Goal: Transaction & Acquisition: Purchase product/service

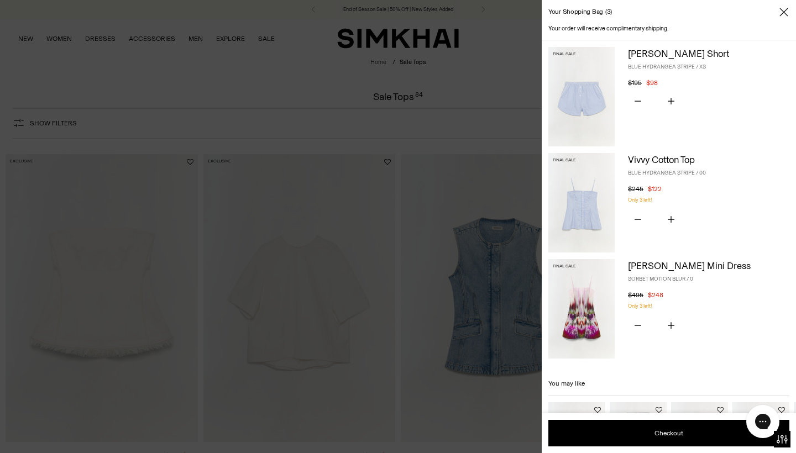
click at [645, 160] on link "Vivvy Cotton Top" at bounding box center [661, 159] width 67 height 11
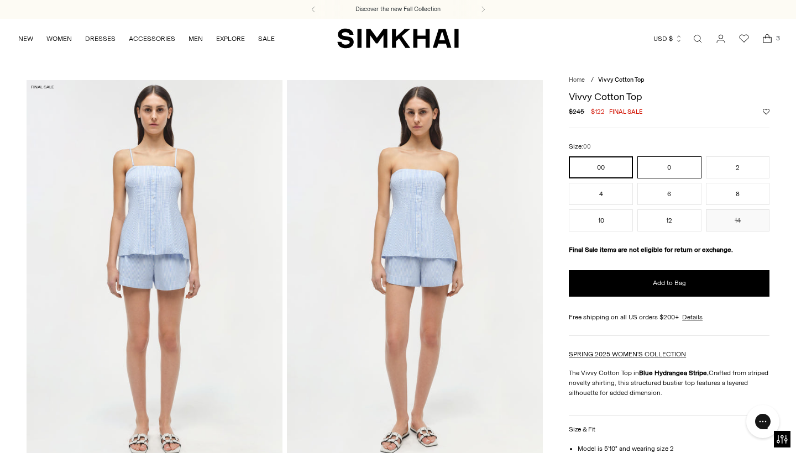
click at [656, 164] on button "0" at bounding box center [669, 167] width 64 height 22
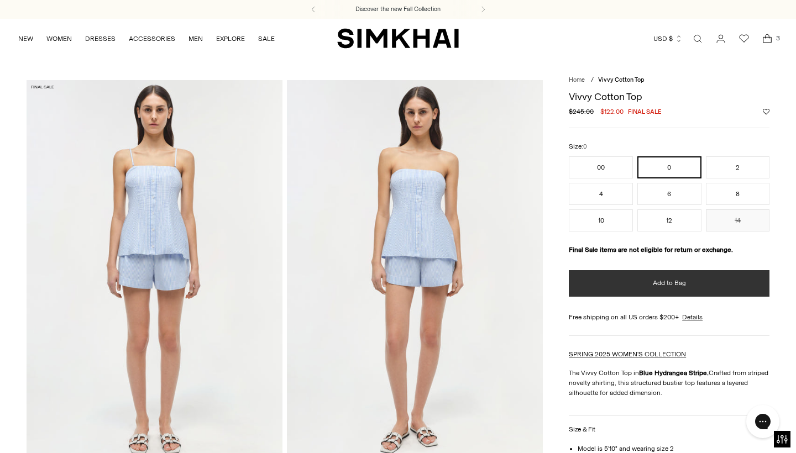
click at [684, 285] on span "Add to Bag" at bounding box center [669, 283] width 33 height 9
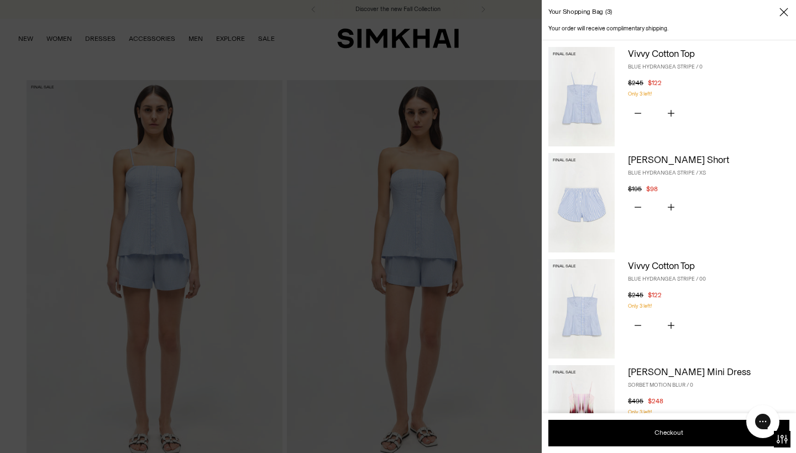
click at [767, 35] on div "Your shopping bag 3 Your order will receive complimentary shipping. Final Sale …" at bounding box center [398, 226] width 796 height 453
click at [637, 319] on button "Subtract product quantity" at bounding box center [638, 330] width 20 height 23
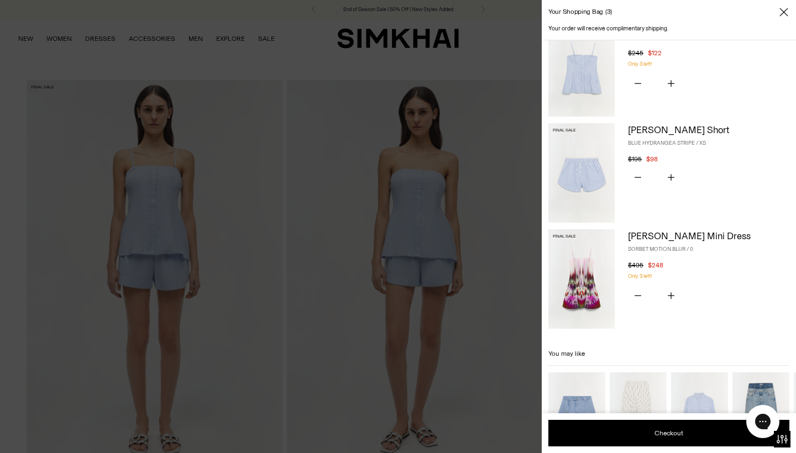
scroll to position [30, 0]
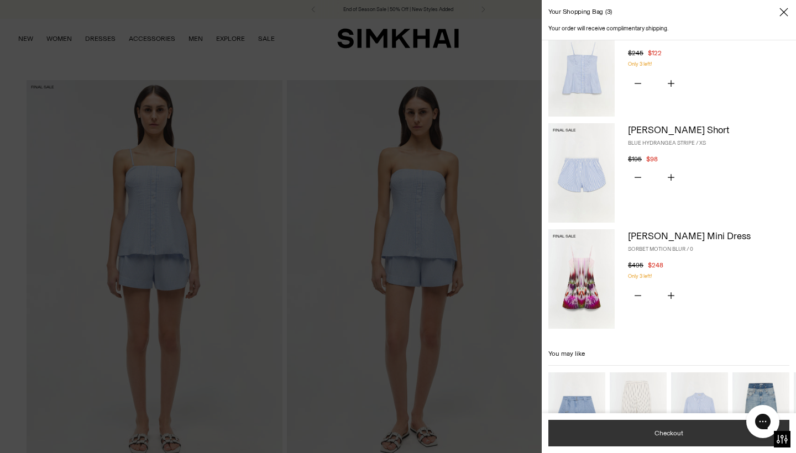
click at [677, 425] on button "Checkout" at bounding box center [668, 433] width 241 height 27
